Goal: Information Seeking & Learning: Learn about a topic

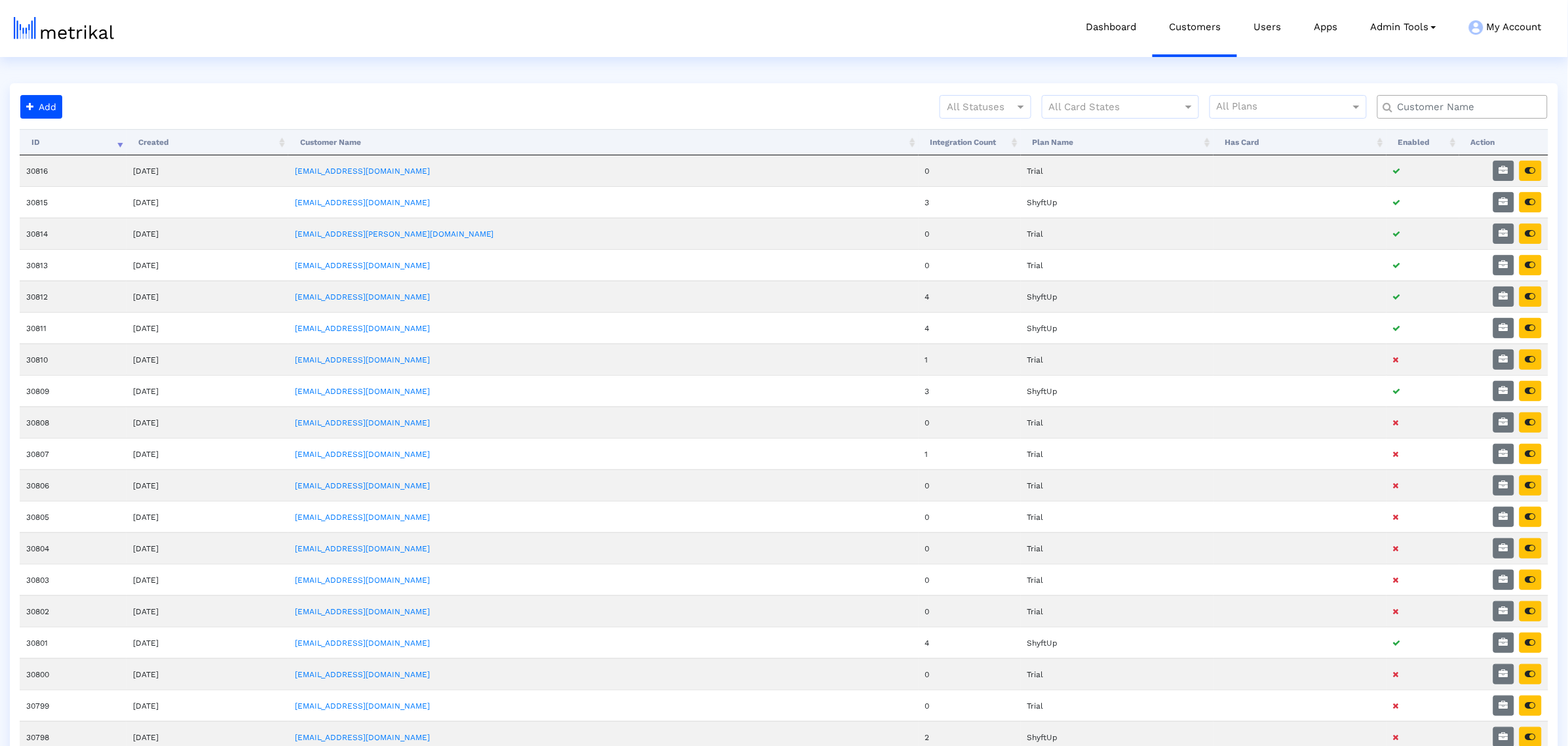
click at [578, 90] on div "Add All Statuses All Card States All Plans Processing... ID Created Customer Na…" at bounding box center [784, 618] width 1549 height 1069
click at [1447, 100] on input "text" at bounding box center [1466, 107] width 154 height 14
click at [1445, 104] on input "text" at bounding box center [1466, 107] width 154 height 14
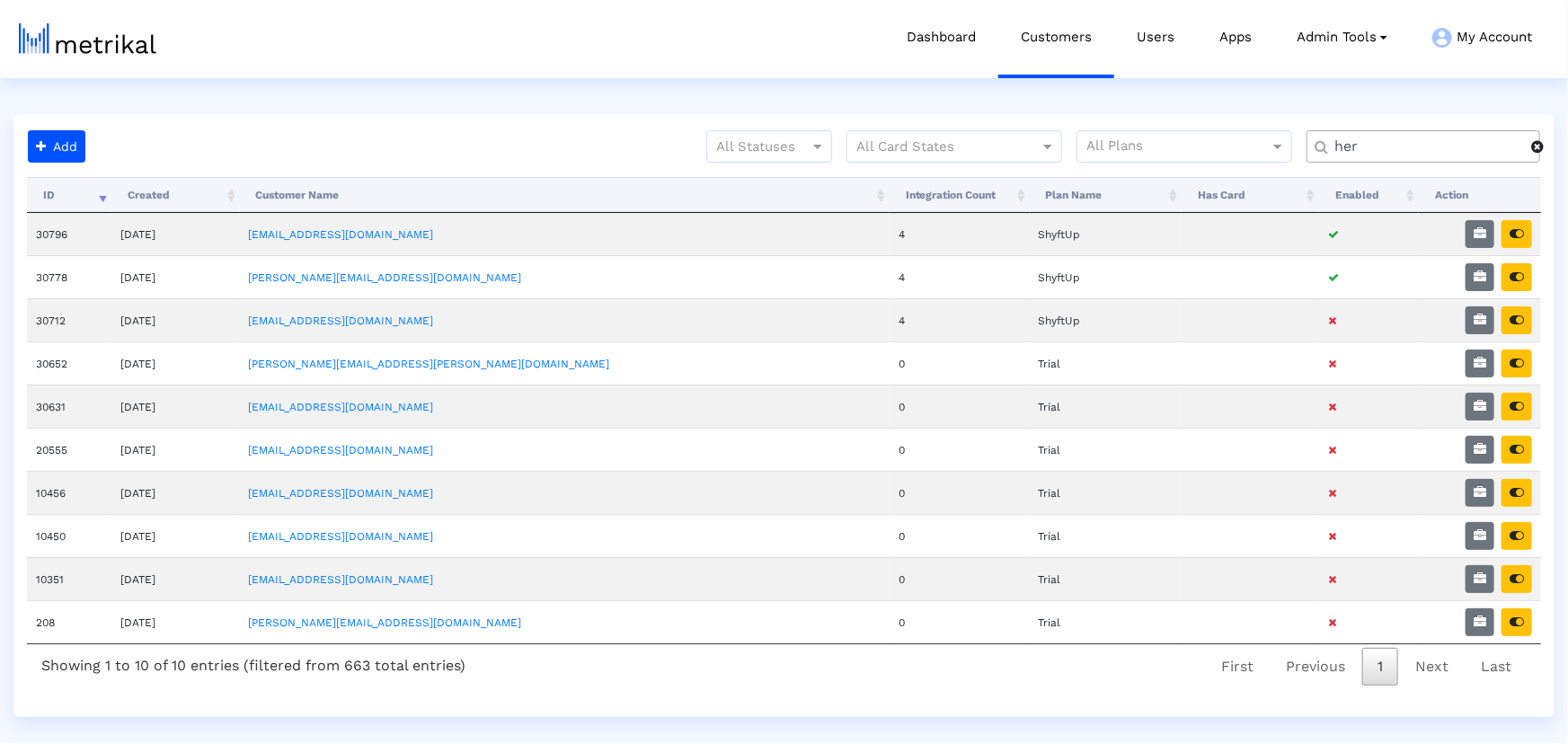
type input "her"
click at [1475, 232] on icon "button" at bounding box center [1480, 234] width 13 height 13
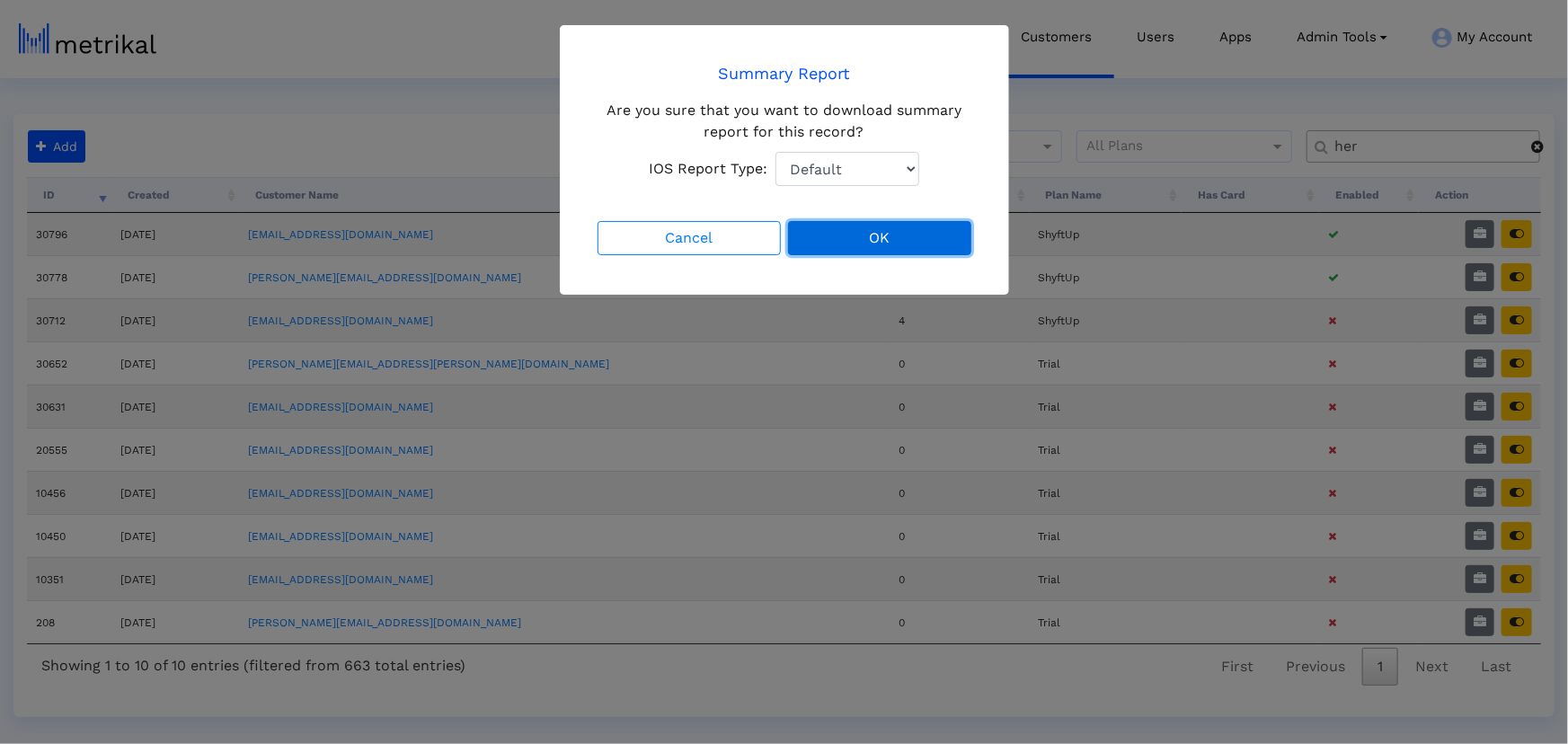
drag, startPoint x: 821, startPoint y: 242, endPoint x: 773, endPoint y: 201, distance: 63.1
click at [820, 242] on button "OK" at bounding box center [880, 237] width 183 height 34
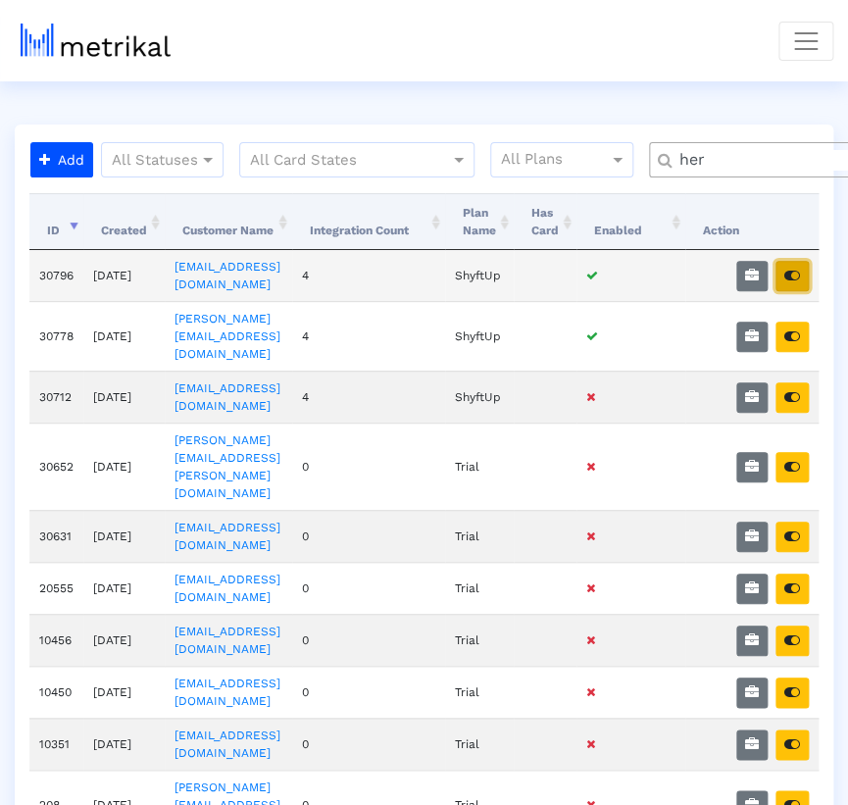
click at [777, 277] on button "button" at bounding box center [792, 276] width 33 height 30
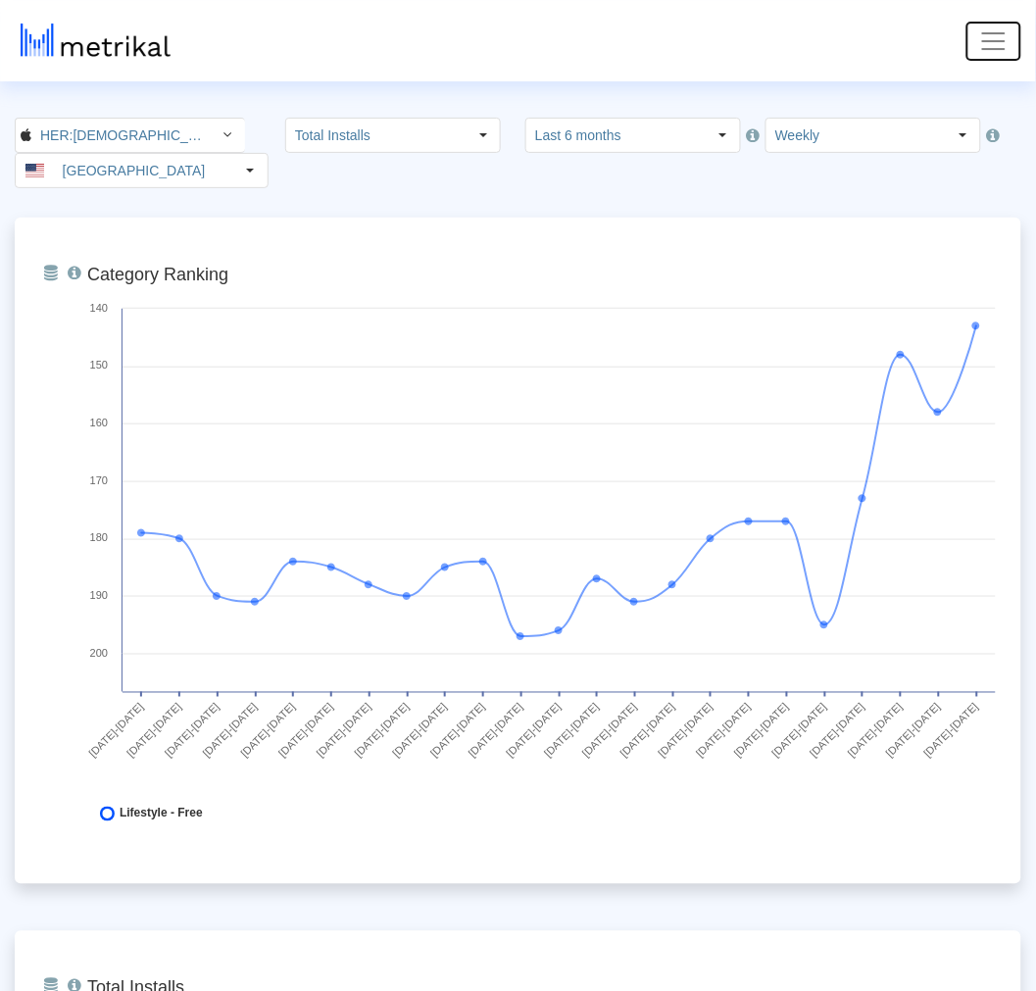
click at [853, 26] on span "Toggle navigation" at bounding box center [993, 40] width 29 height 29
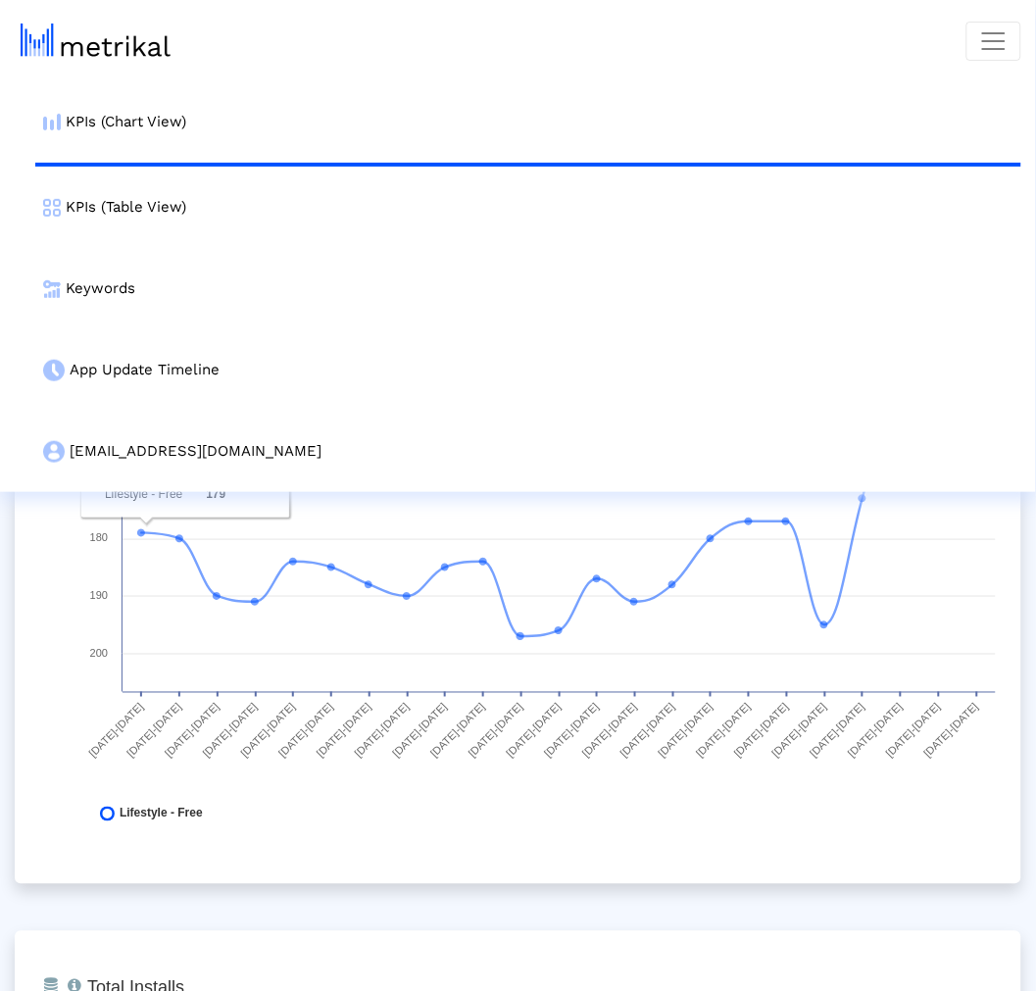
click at [15, 681] on div "From Database Ranking of the app in the Overall and Category Charts. Created wi…" at bounding box center [518, 551] width 1007 height 667
drag, startPoint x: 502, startPoint y: 820, endPoint x: 517, endPoint y: 794, distance: 29.4
click at [503, 810] on rect at bounding box center [541, 551] width 928 height 588
click at [853, 39] on span "Toggle navigation" at bounding box center [993, 40] width 29 height 29
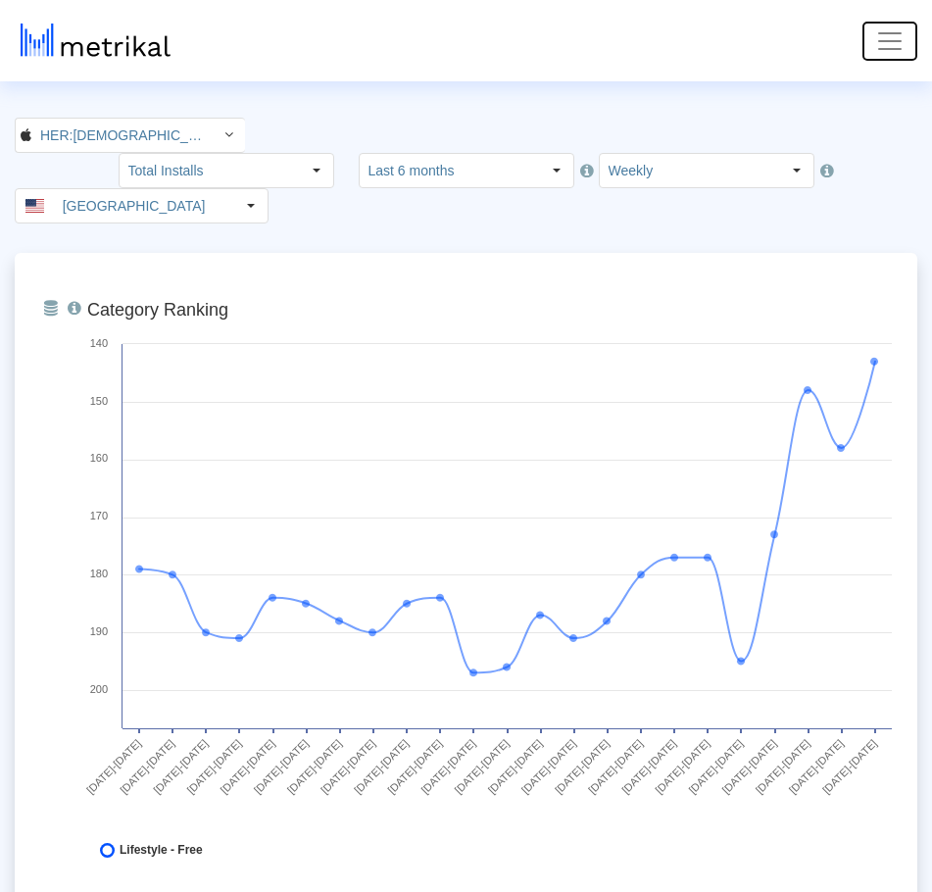
click at [853, 43] on span "Toggle navigation" at bounding box center [890, 40] width 29 height 29
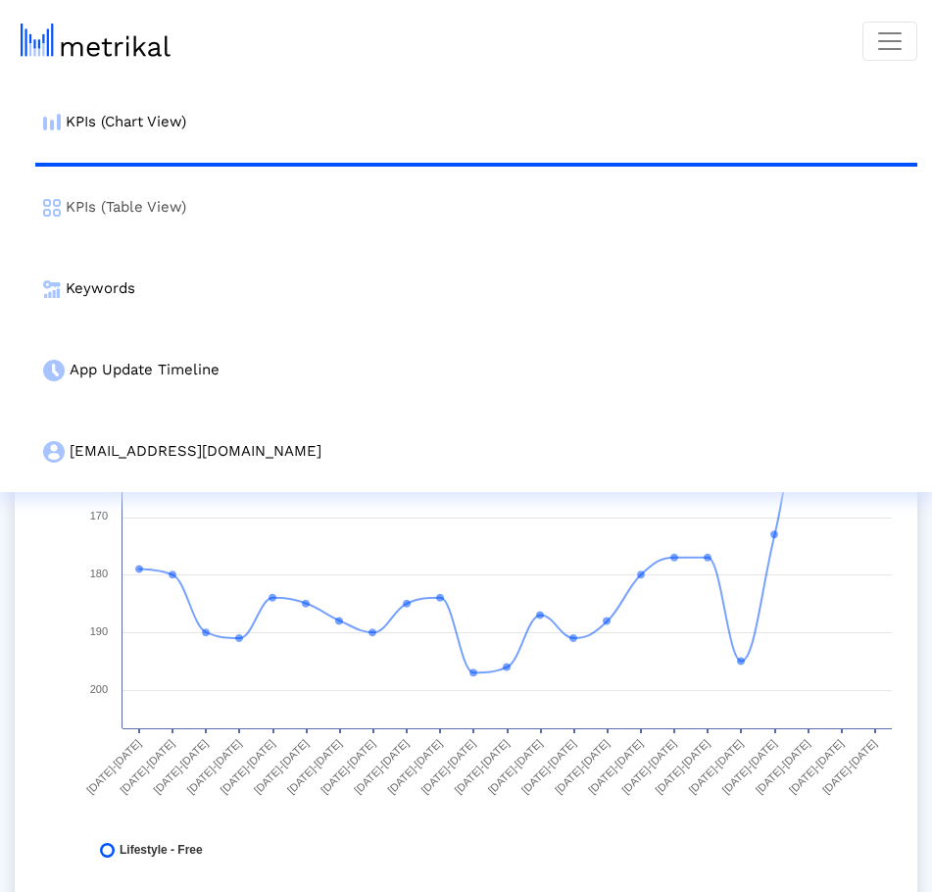
click at [125, 209] on link "KPIs (Table View)" at bounding box center [476, 207] width 882 height 81
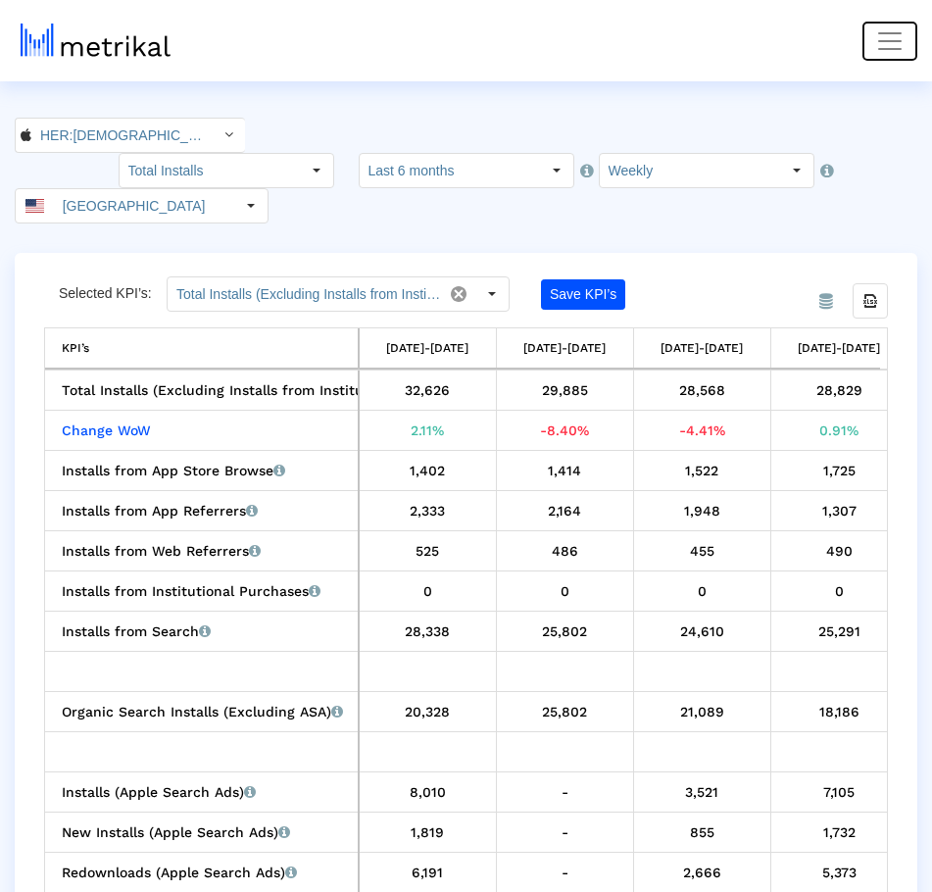
click at [853, 42] on span "Toggle navigation" at bounding box center [890, 40] width 29 height 29
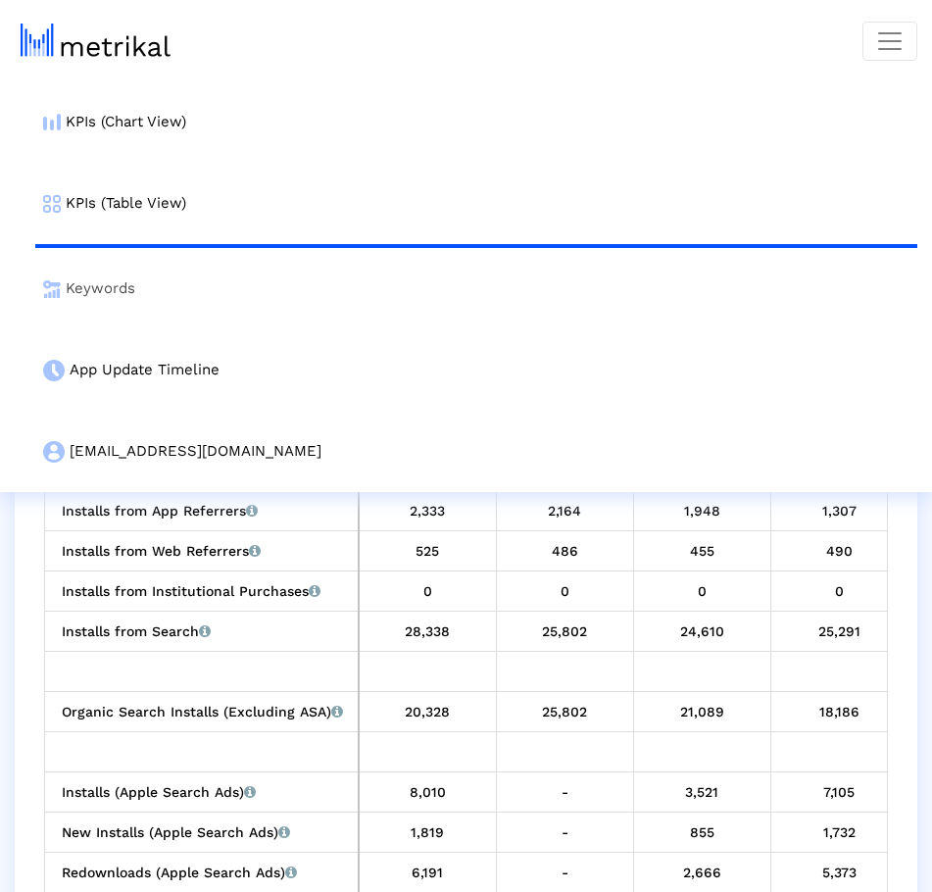
click at [104, 279] on link "Keywords" at bounding box center [476, 288] width 882 height 81
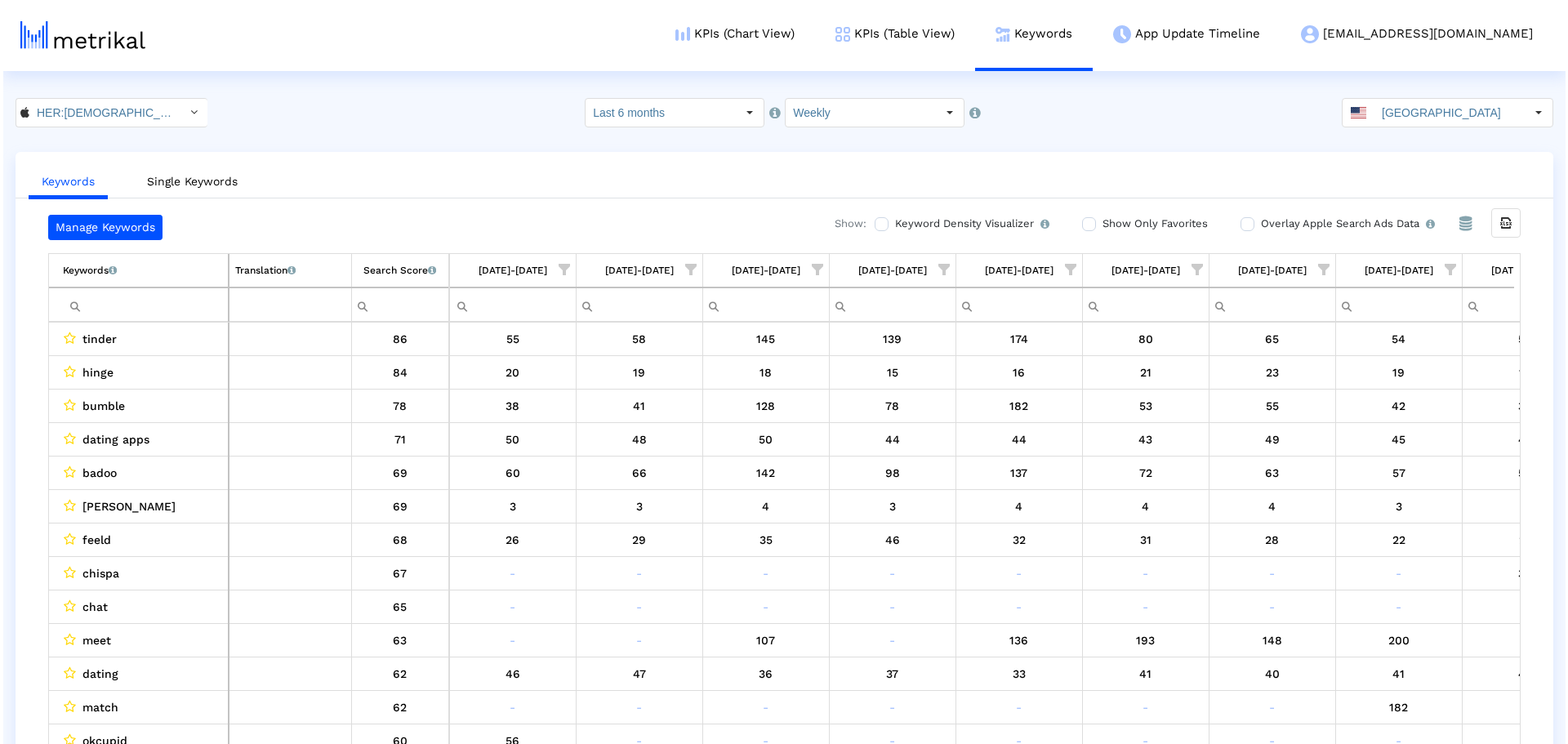
scroll to position [0, 454]
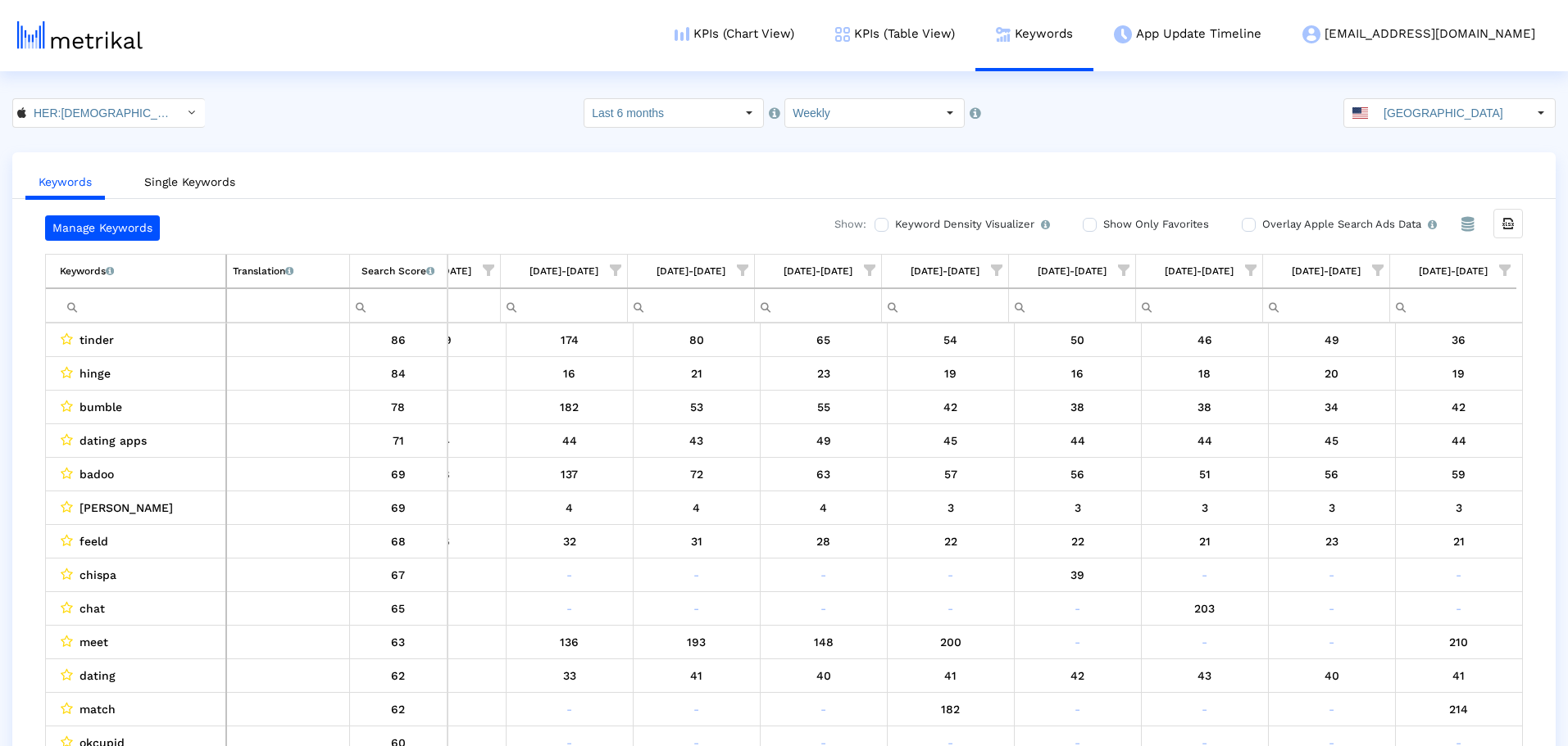
click at [684, 106] on input "Last 6 months" at bounding box center [659, 113] width 150 height 28
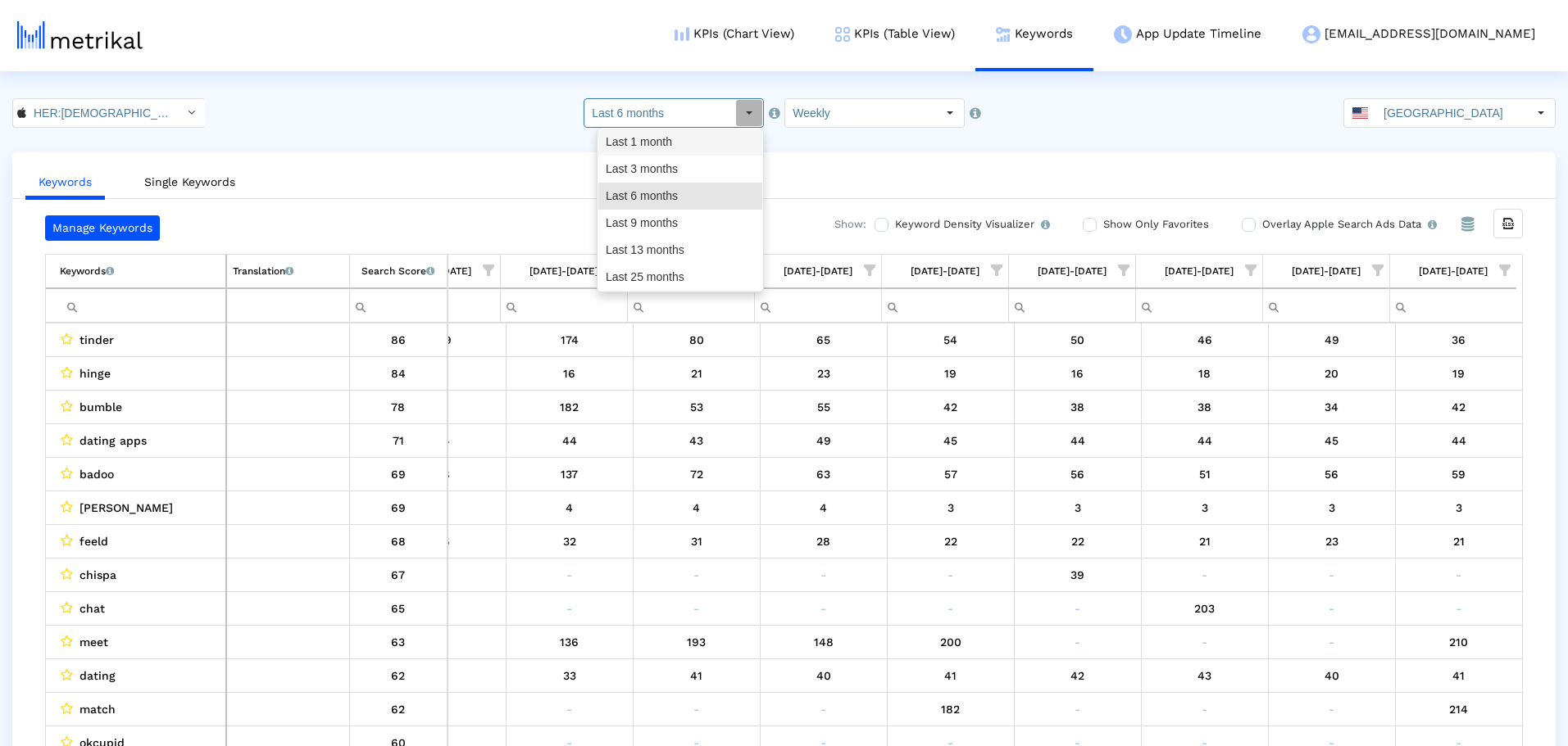
click at [695, 144] on div "Last 1 month" at bounding box center [680, 142] width 164 height 27
type input "Last 1 month"
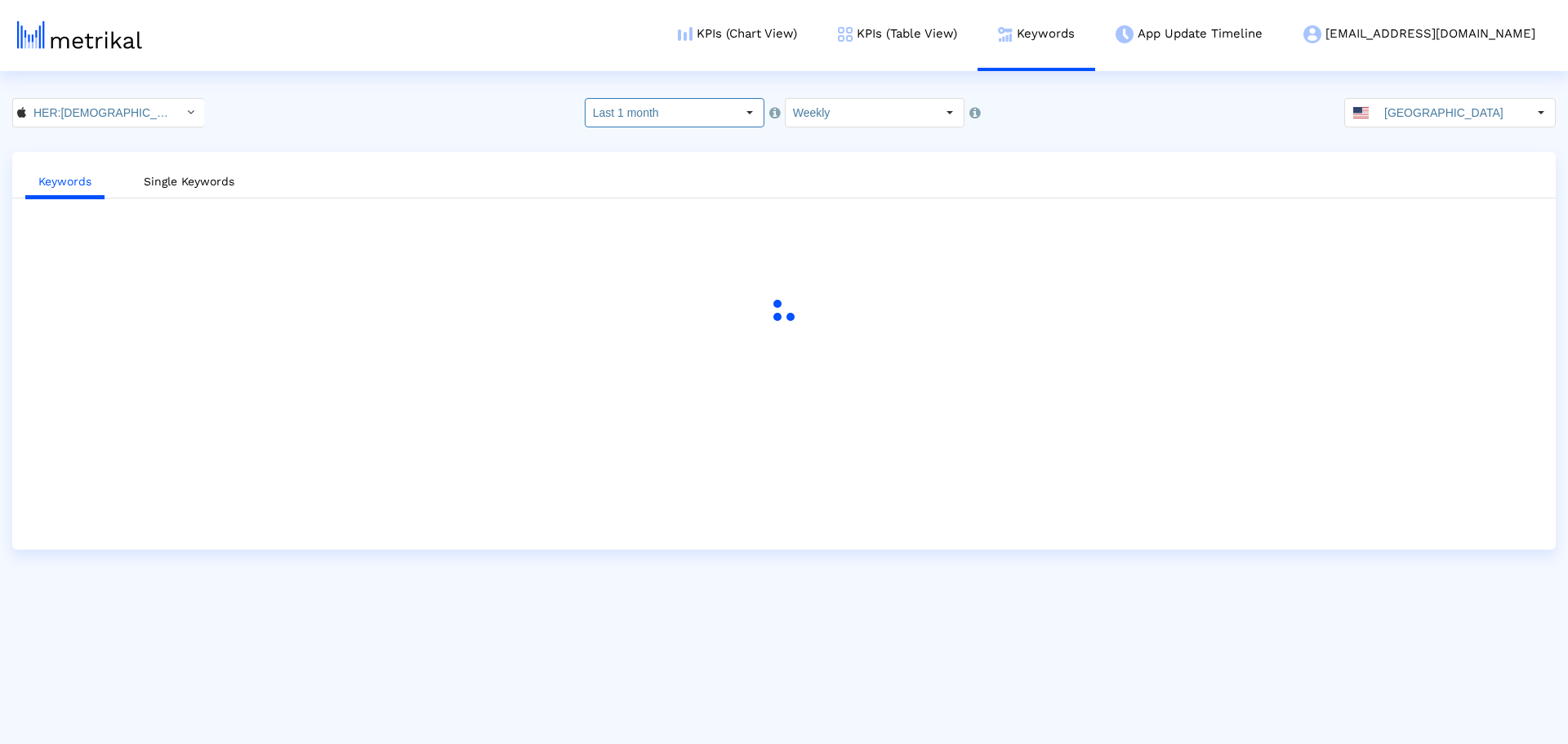
click at [405, 132] on crea-index "HER:Lesbian&Queer LGBTQ Dating < 573328837 > Select how far back from today you…" at bounding box center [784, 324] width 1568 height 452
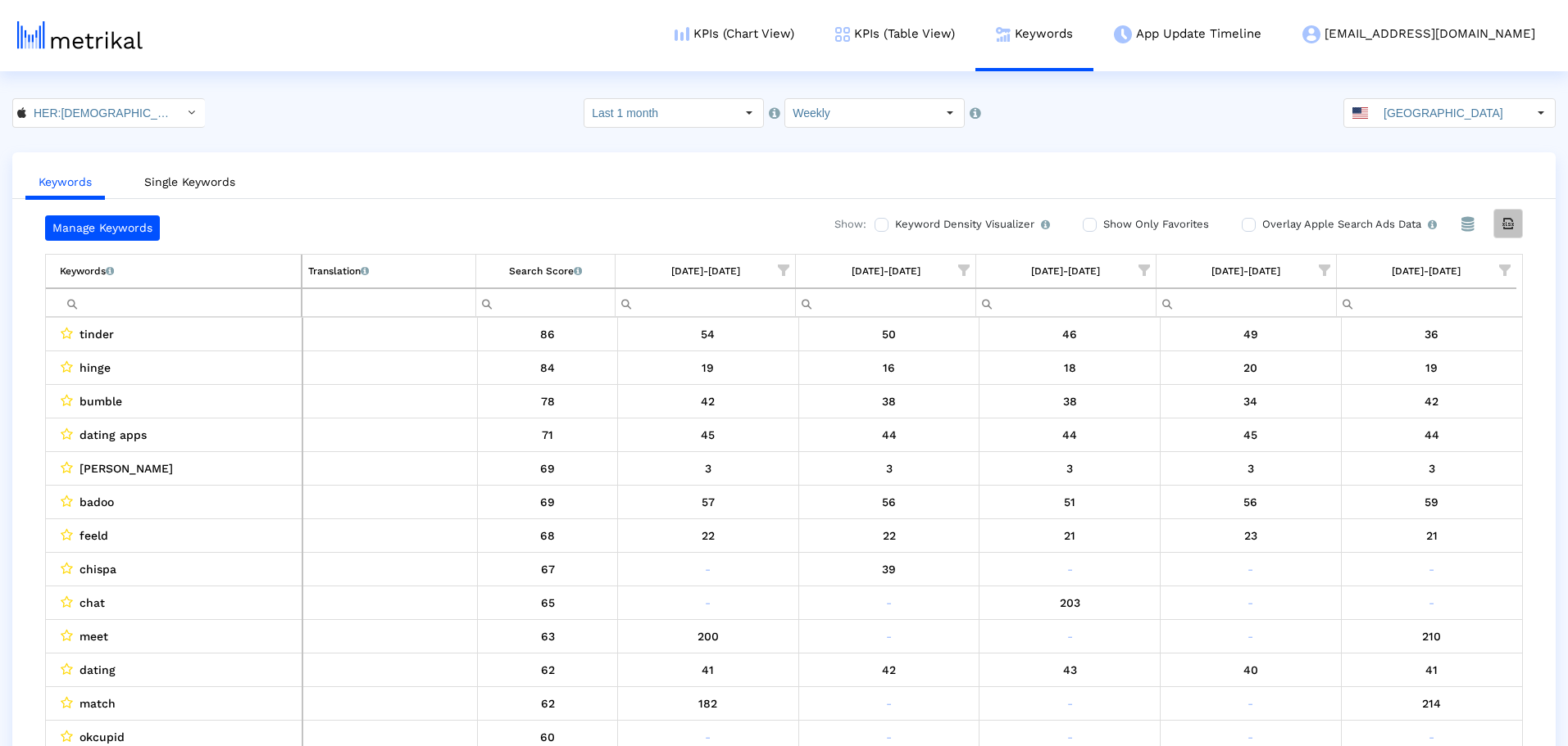
click at [713, 224] on icon "Export all data" at bounding box center [1508, 224] width 15 height 15
click at [150, 310] on input "Filter cell" at bounding box center [181, 302] width 241 height 27
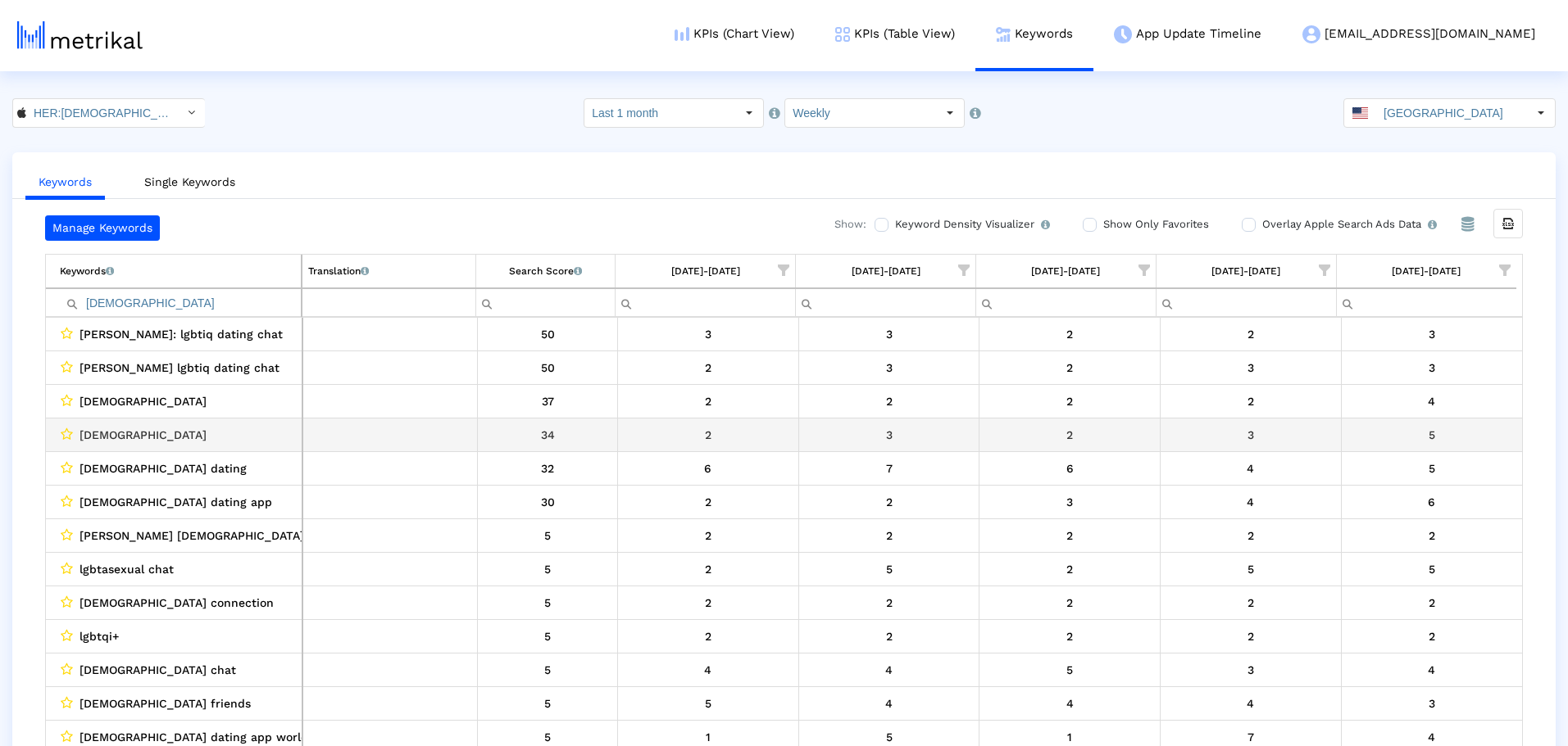
click at [420, 429] on td "Data grid" at bounding box center [390, 435] width 176 height 33
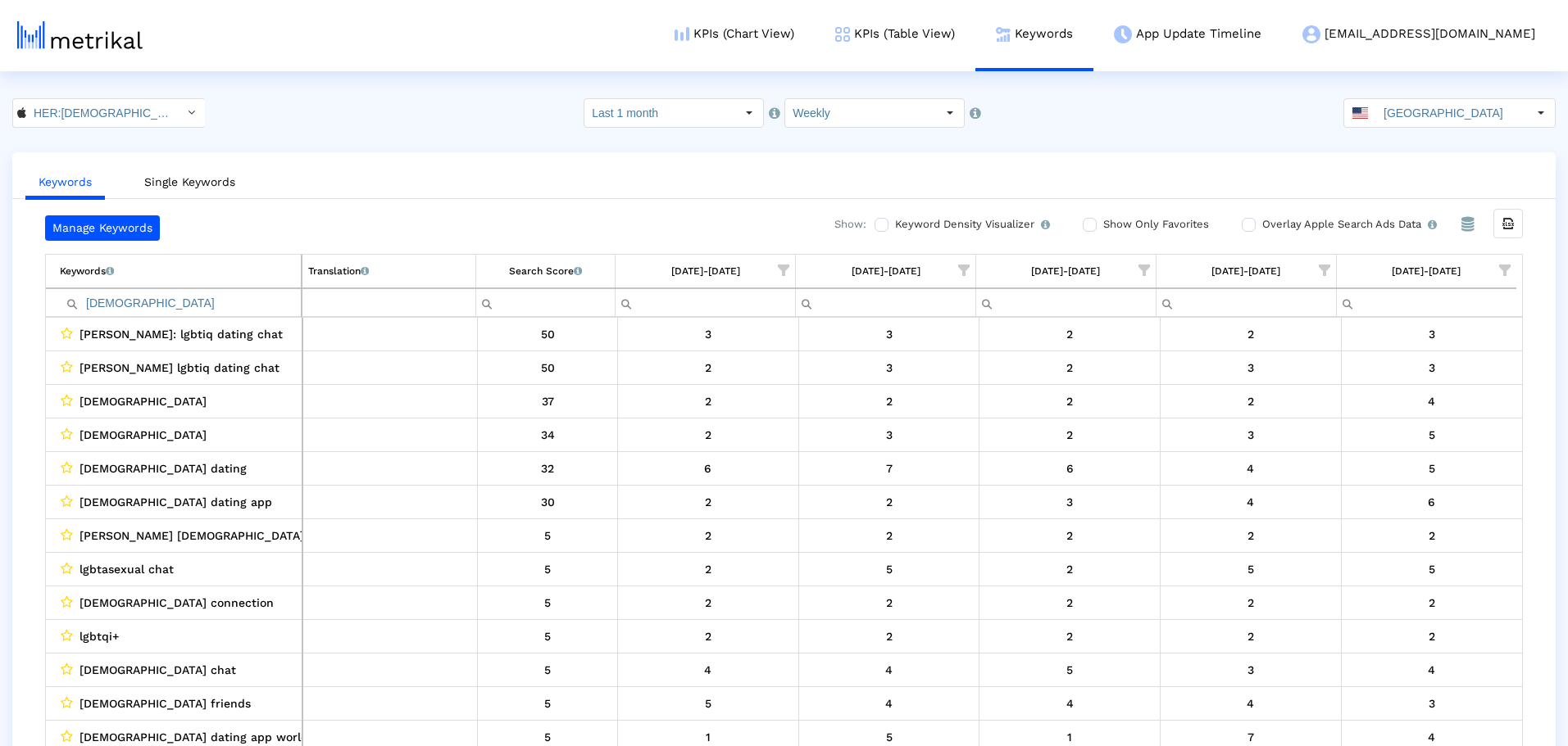
click at [178, 299] on input "lgbt" at bounding box center [181, 302] width 241 height 27
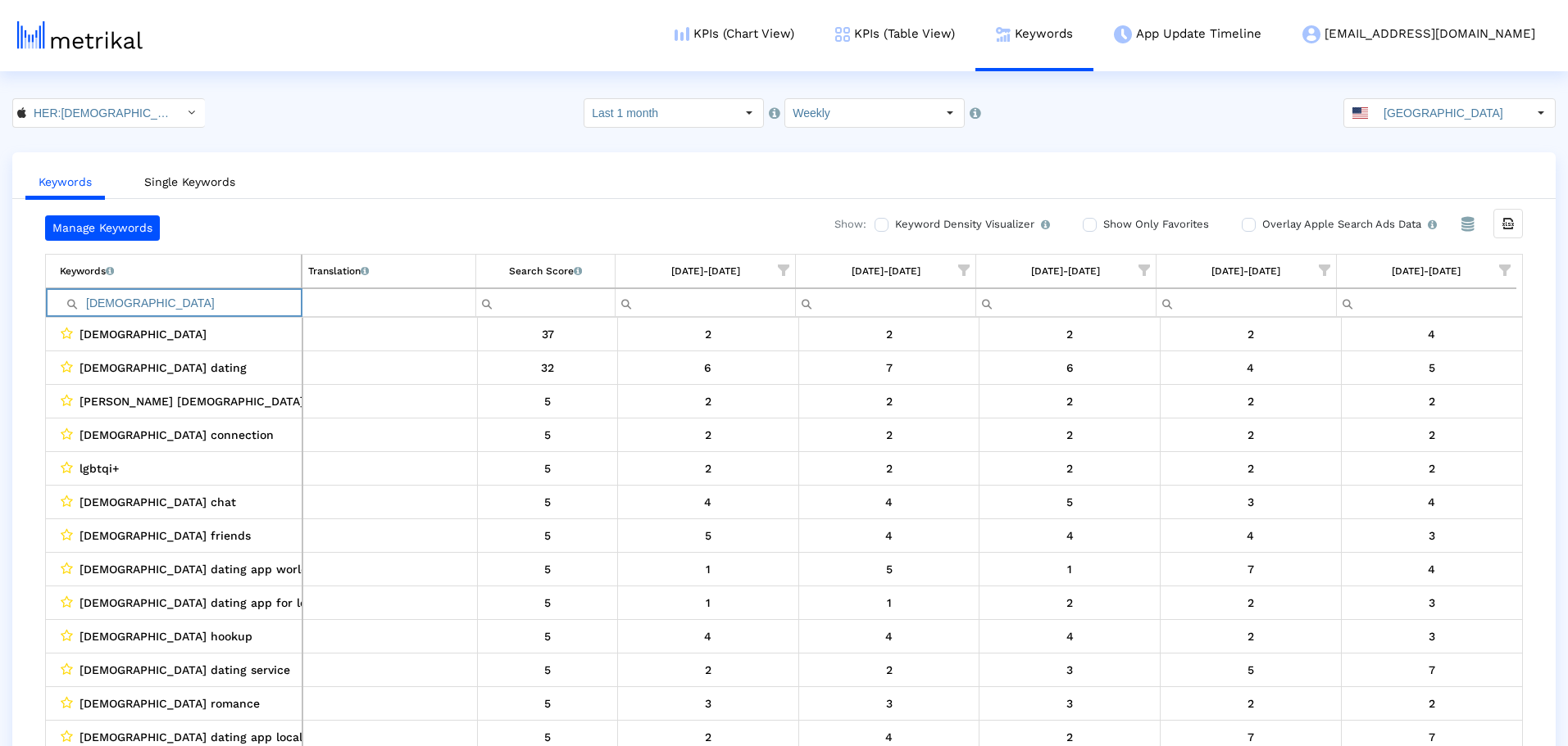
click at [198, 307] on input "lgbtq" at bounding box center [181, 302] width 241 height 27
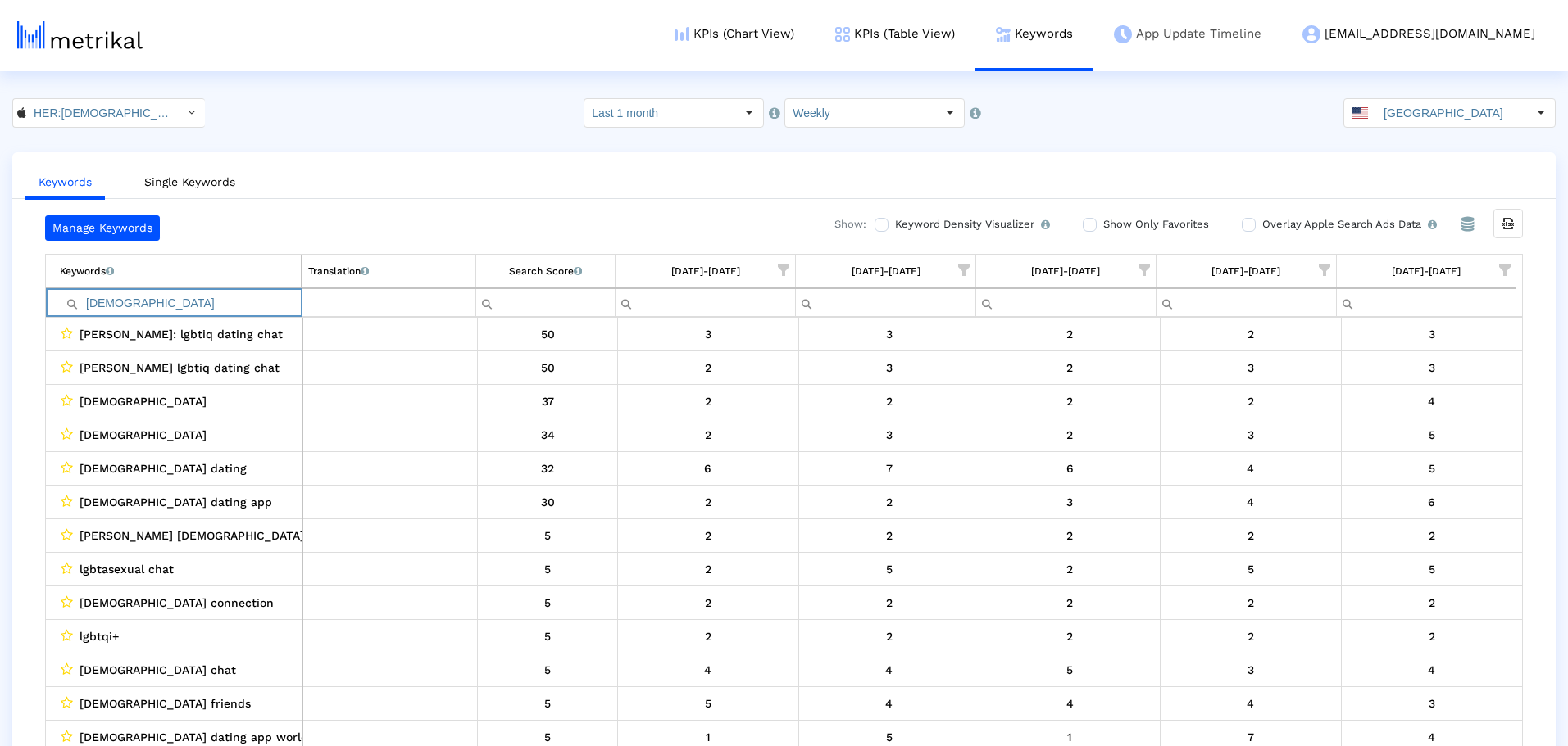
type input "lgbt"
click at [92, 131] on crea-index "HER:Lesbian&Queer LGBTQ Dating < 573328837 > Select how far back from today you…" at bounding box center [784, 439] width 1568 height 681
click at [104, 109] on input "HER:Lesbian&Queer LGBTQ Dating < 573328837 >" at bounding box center [99, 113] width 147 height 28
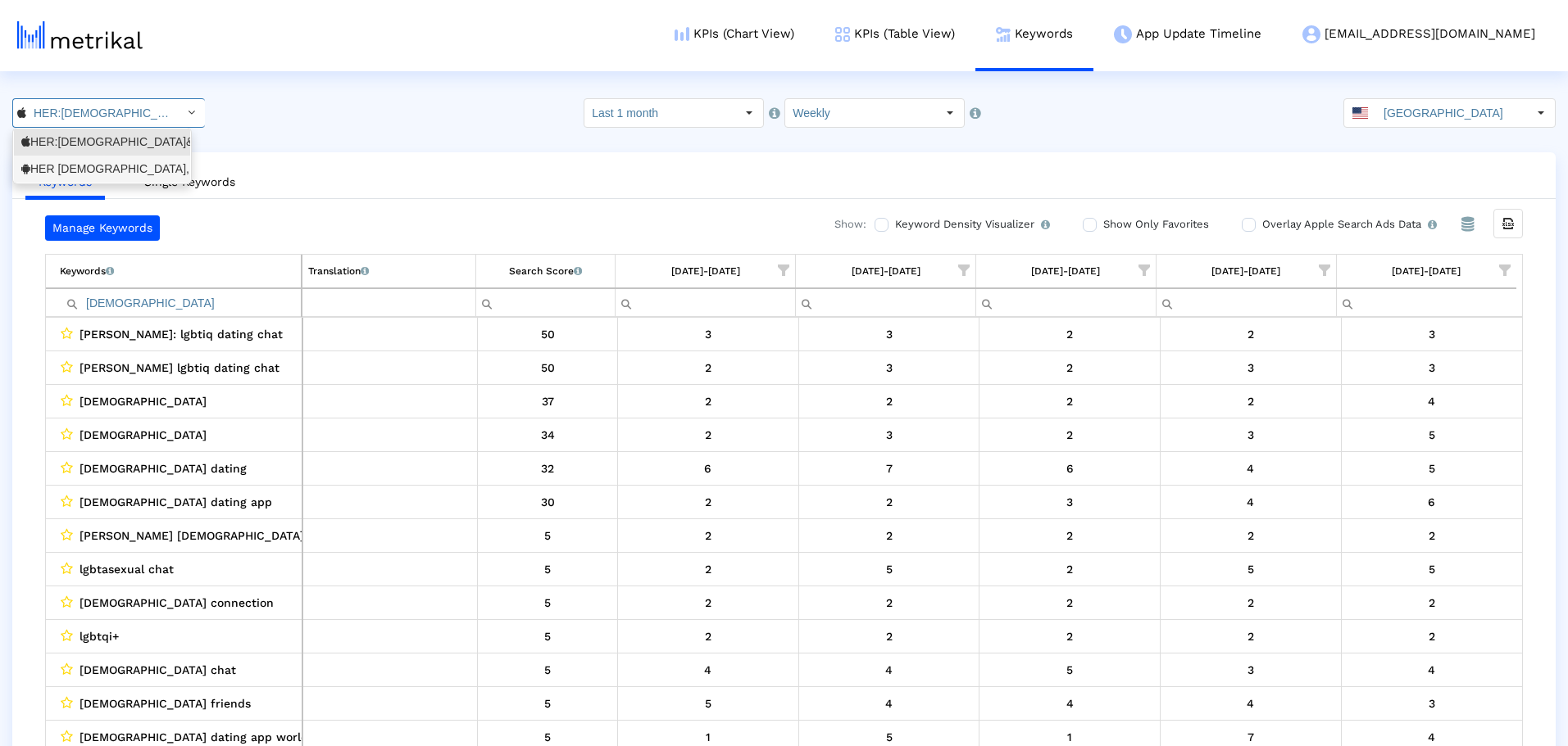
drag, startPoint x: 95, startPoint y: 170, endPoint x: 104, endPoint y: 169, distance: 9.1
click at [95, 169] on div "HER Lesbian, bi & queer dating <com.weareher.her>" at bounding box center [101, 169] width 161 height 16
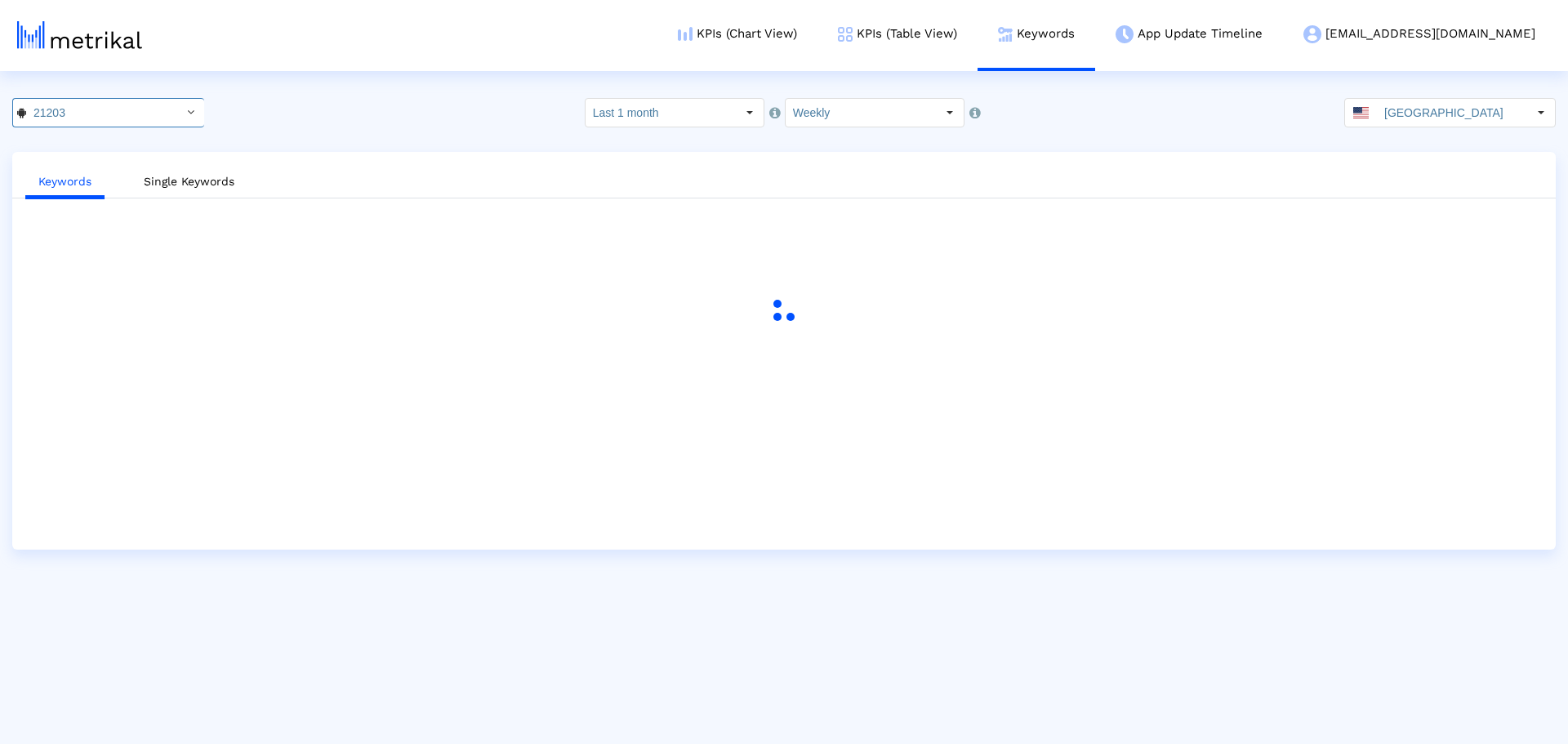
click at [403, 102] on div "21203 Select how far back from today you would like to view the data below. Las…" at bounding box center [784, 112] width 1568 height 29
click at [494, 123] on div "HER Lesbian, bi & queer dating < com.weareher.her > Pull down to refresh... Rel…" at bounding box center [784, 112] width 1568 height 29
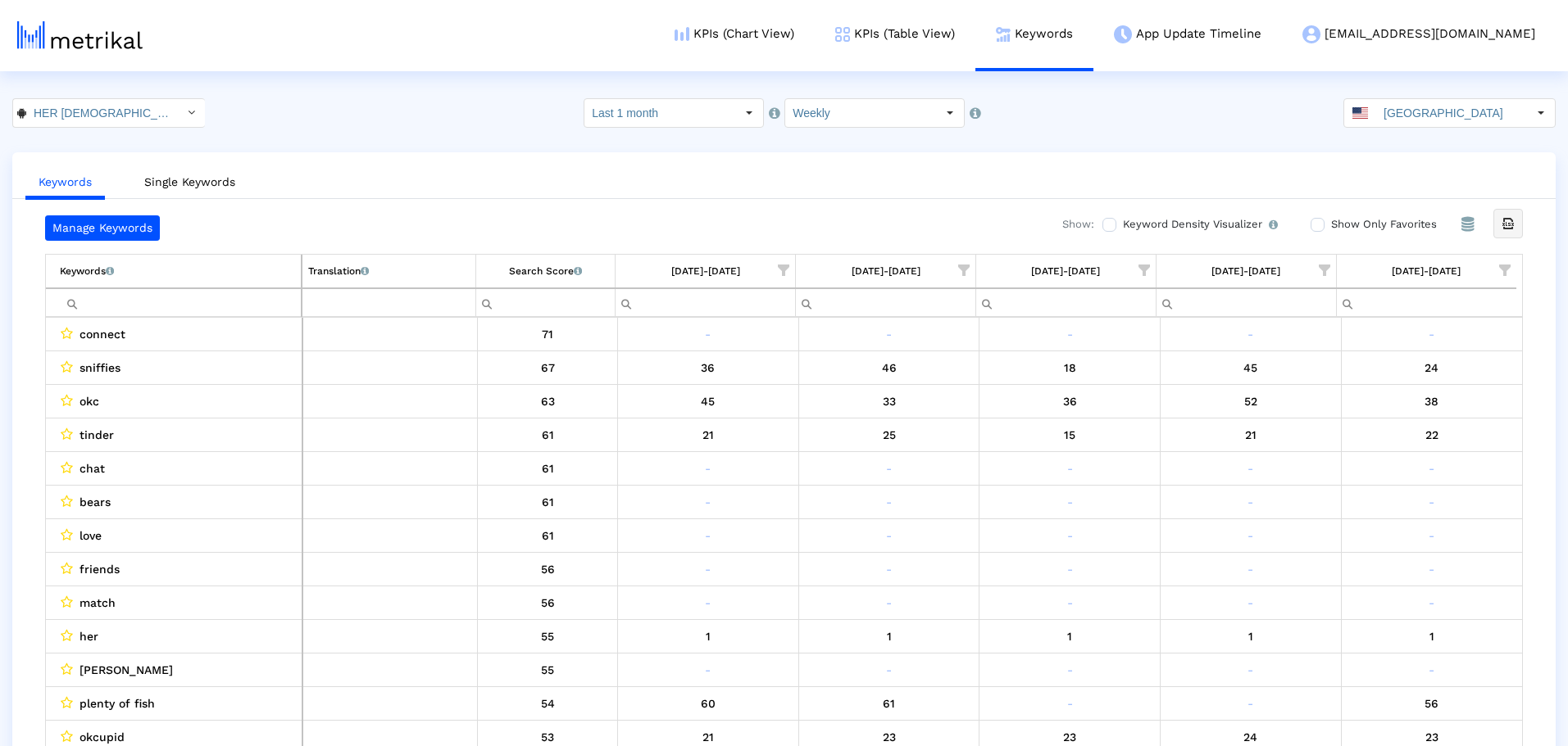
click at [713, 227] on div "Export all data" at bounding box center [1507, 223] width 28 height 28
